Goal: Find specific page/section: Find specific page/section

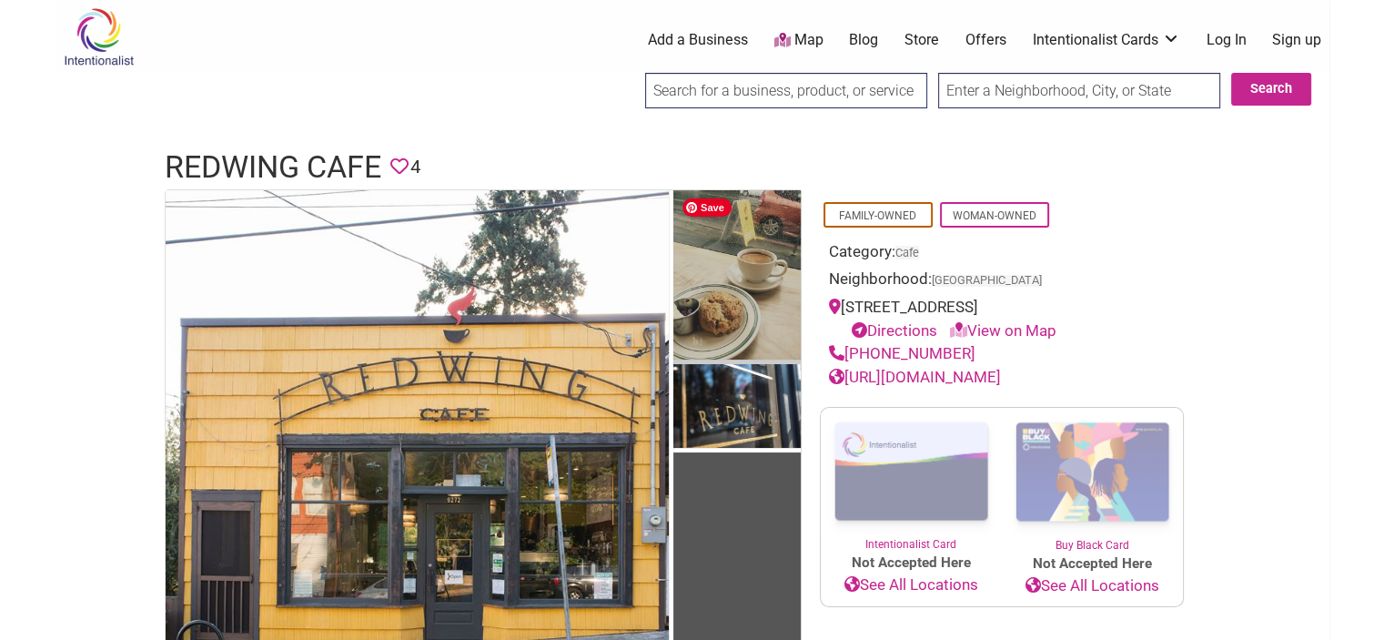
click at [744, 301] on img at bounding box center [737, 277] width 127 height 174
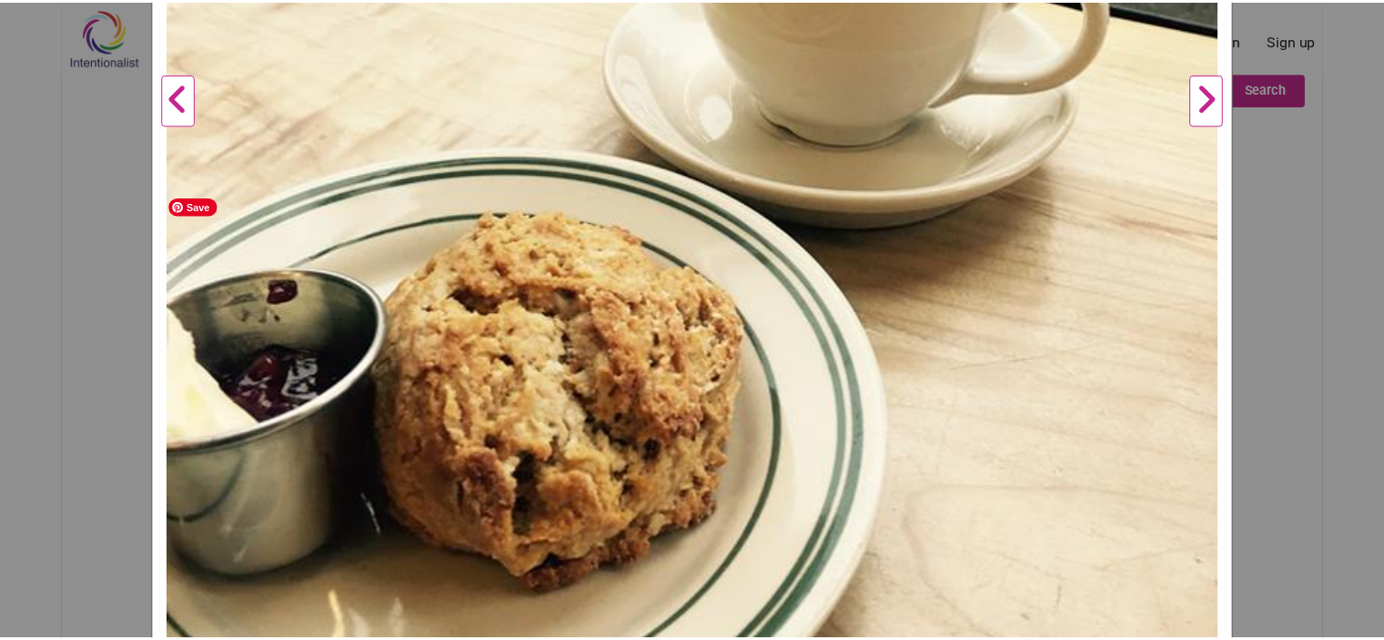
scroll to position [910, 0]
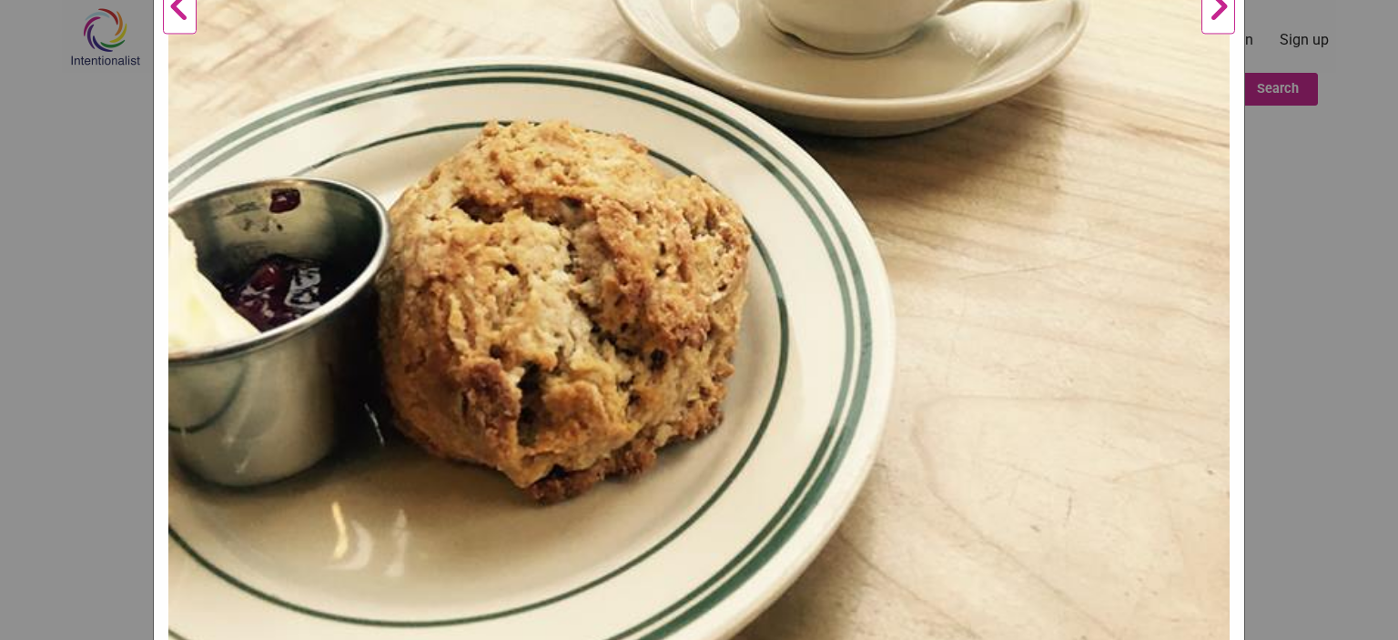
click at [1315, 251] on div "Redwing Cafe Previous Next 1 2 3 4 ×" at bounding box center [699, 320] width 1398 height 640
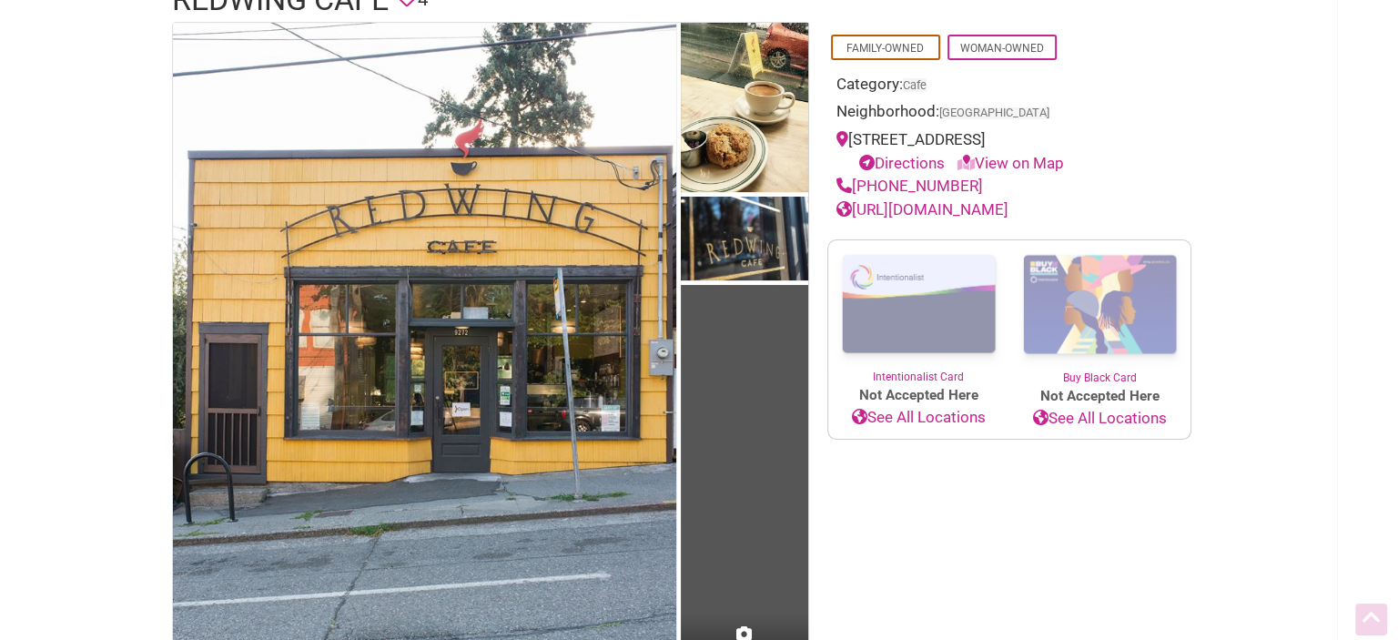
scroll to position [182, 0]
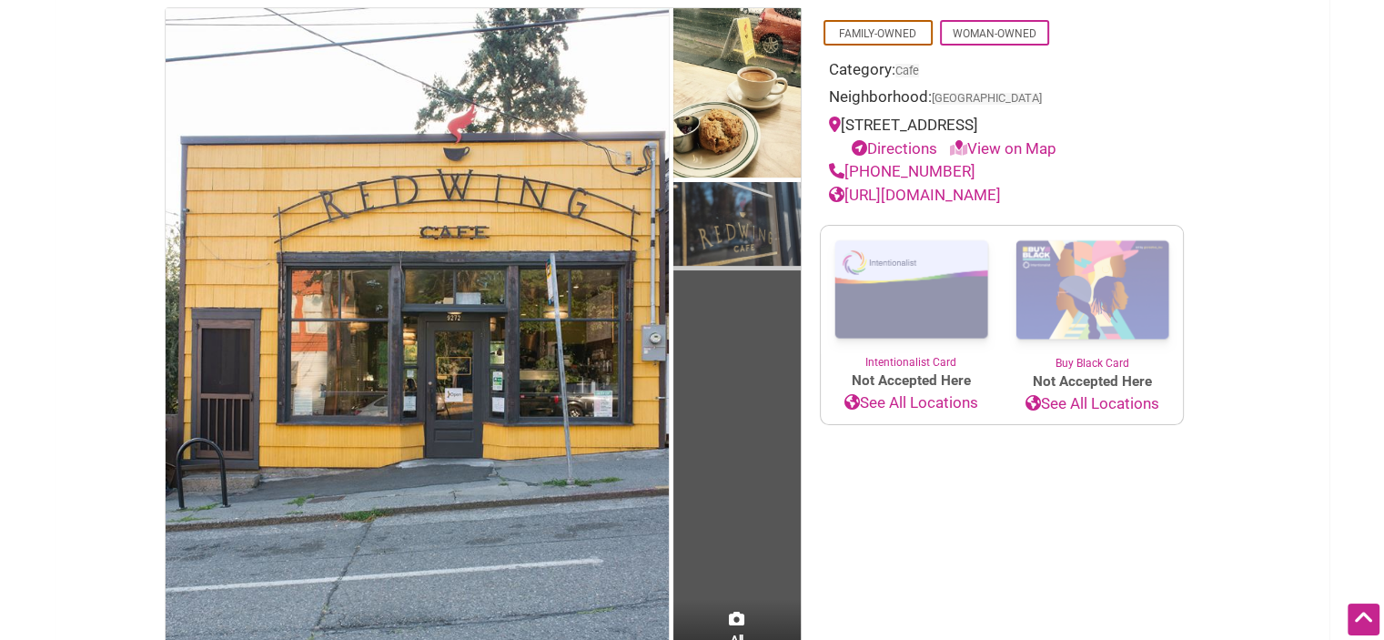
click at [723, 225] on img at bounding box center [737, 226] width 127 height 89
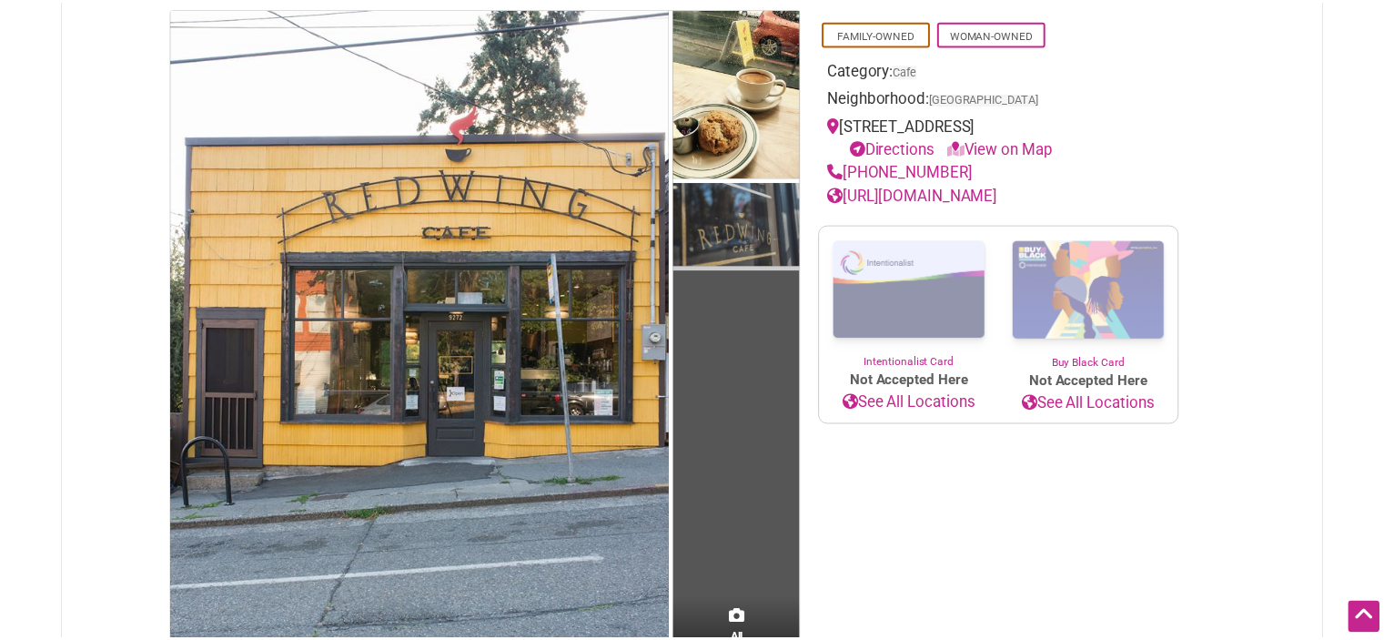
scroll to position [64, 0]
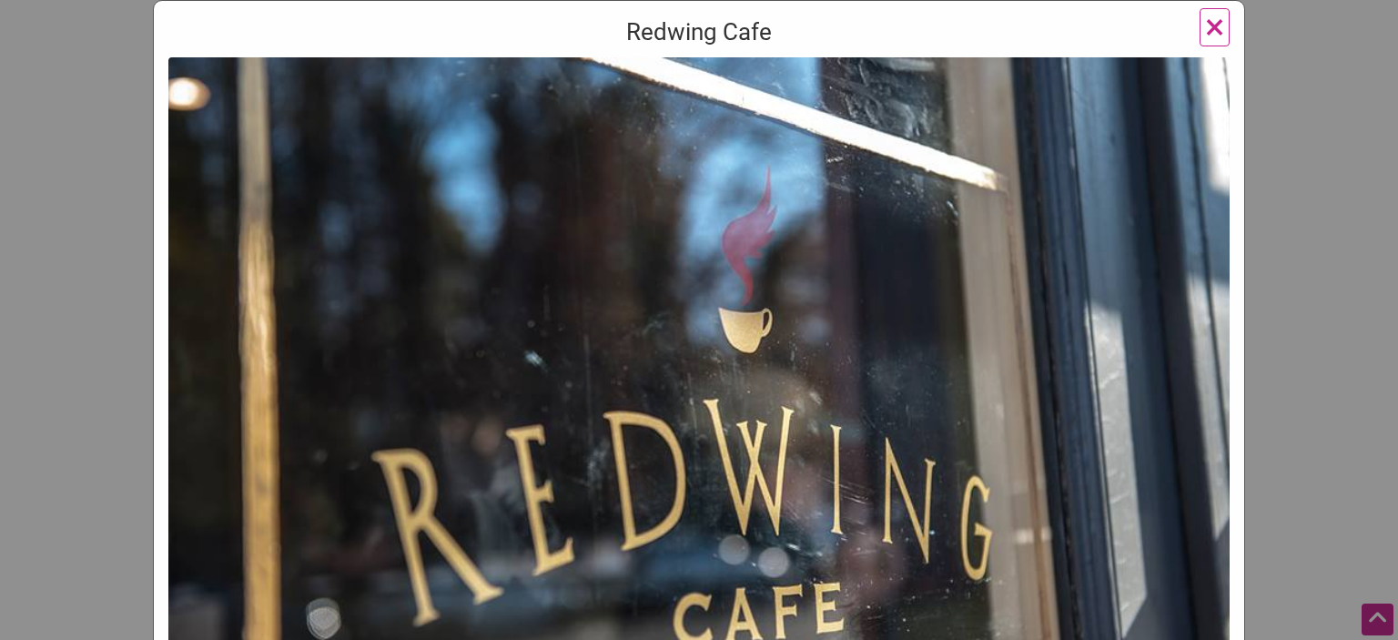
click at [1326, 203] on div "Redwing Cafe Previous Next 1 2 3 4 ×" at bounding box center [699, 320] width 1398 height 640
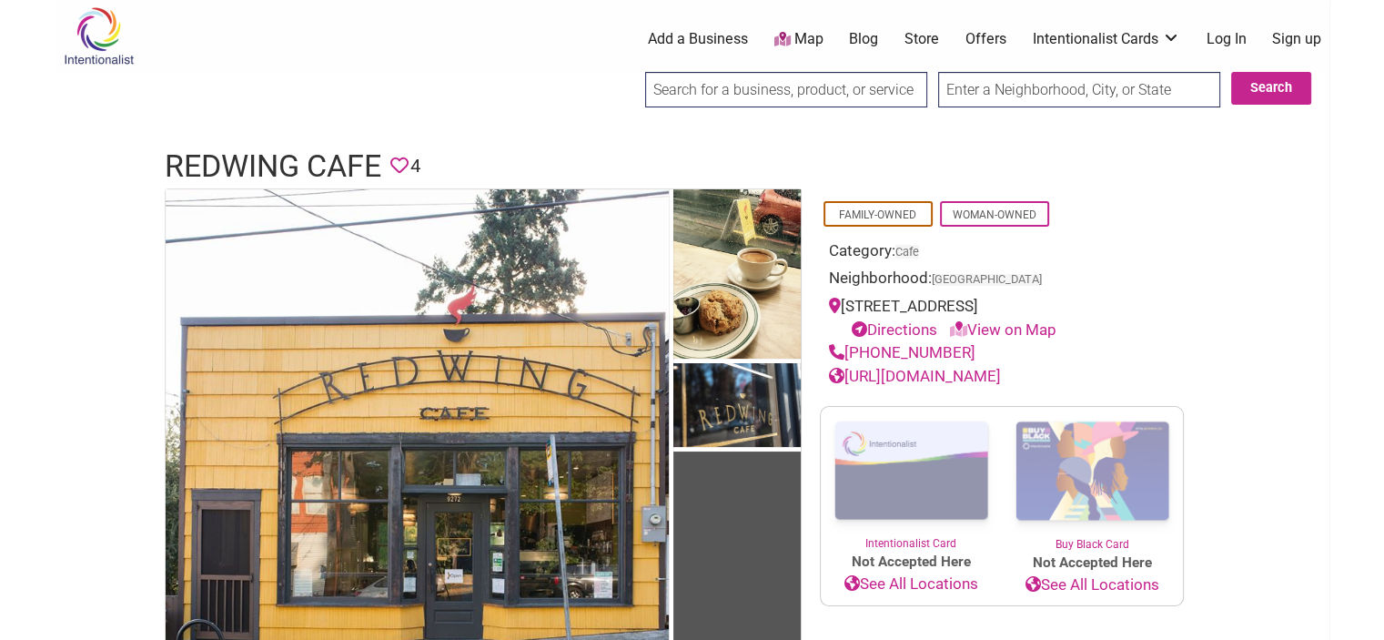
scroll to position [0, 0]
